Goal: Navigation & Orientation: Find specific page/section

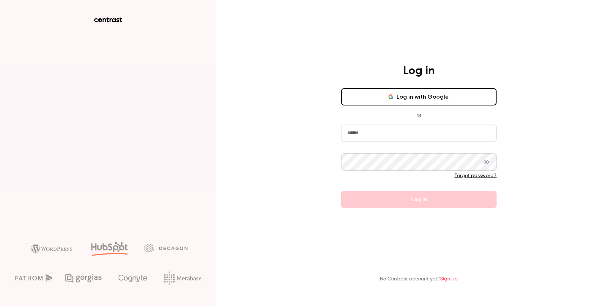
click at [390, 95] on icon "button" at bounding box center [391, 97] width 6 height 6
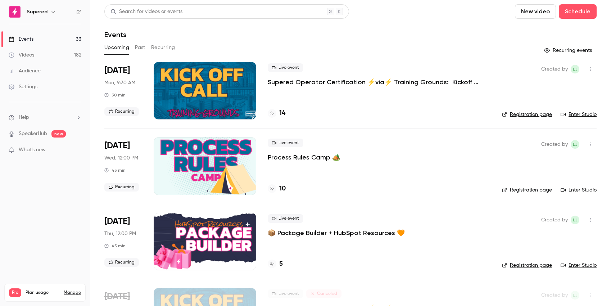
click at [216, 96] on div at bounding box center [205, 91] width 103 height 58
click at [581, 115] on link "Enter Studio" at bounding box center [579, 114] width 36 height 7
